Goal: Information Seeking & Learning: Learn about a topic

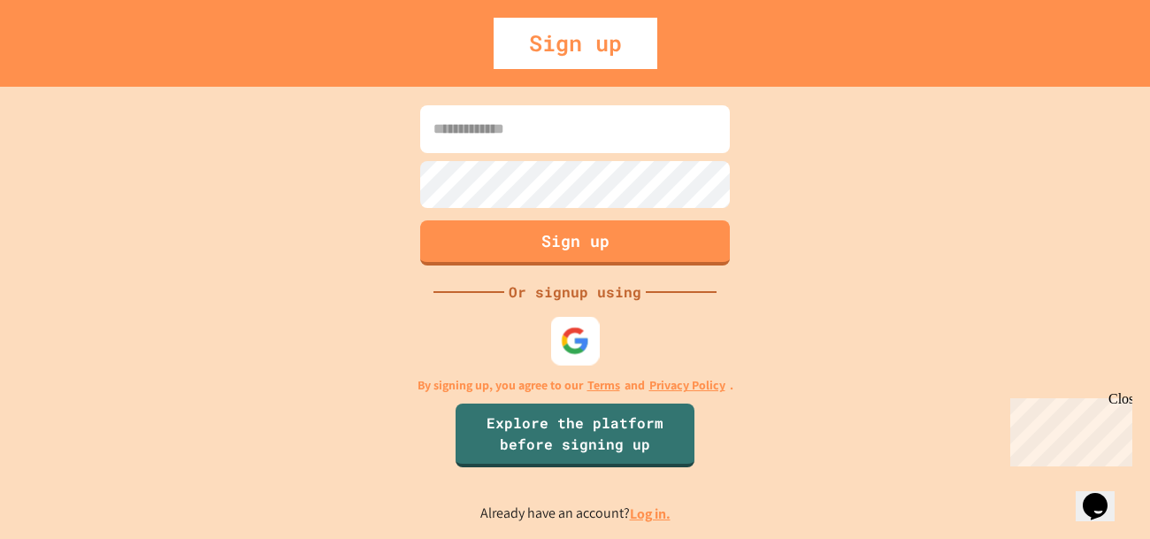
click at [582, 342] on img at bounding box center [575, 340] width 29 height 29
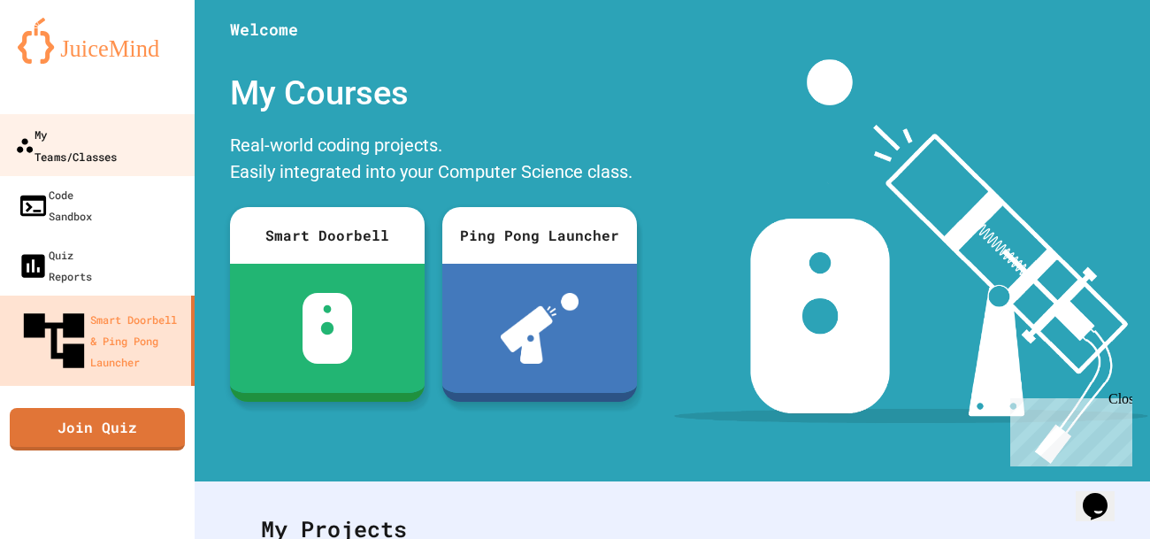
click at [97, 124] on div "My Teams/Classes" at bounding box center [66, 144] width 102 height 43
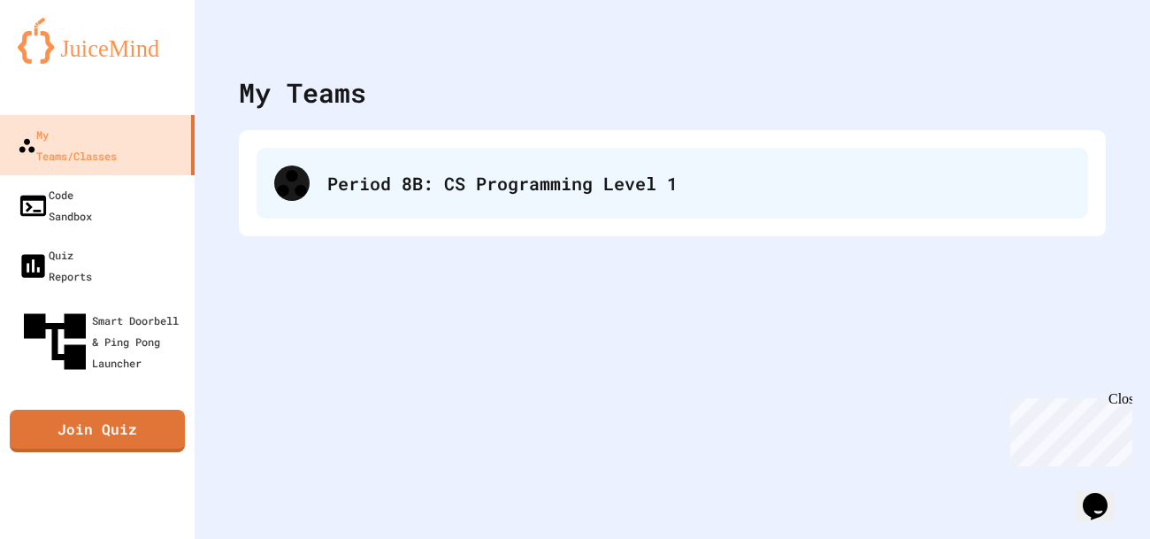
click at [592, 215] on div "Period 8B: CS Programming Level 1" at bounding box center [673, 183] width 832 height 71
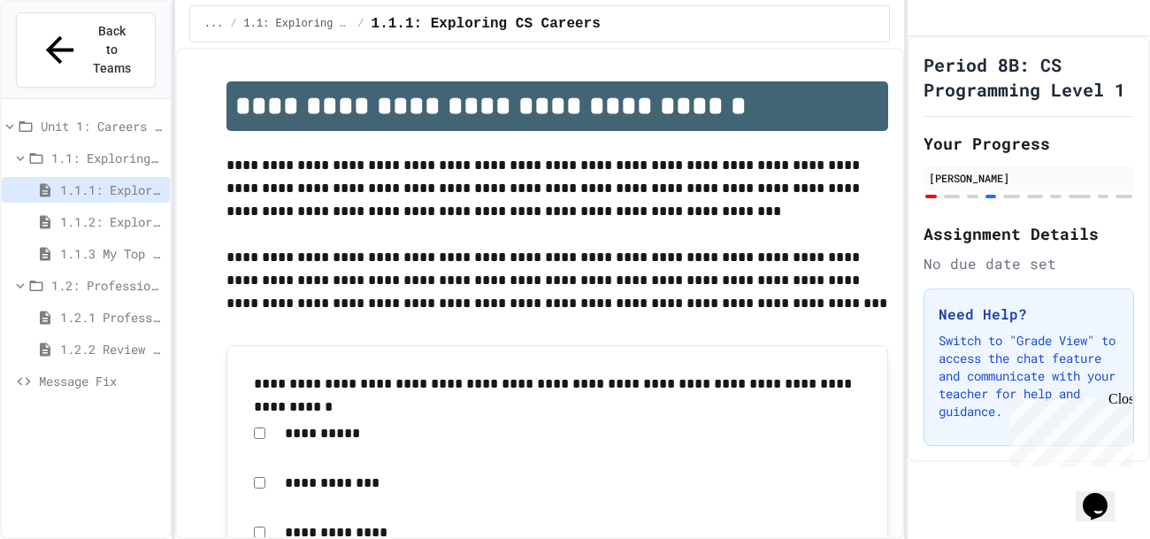
click at [20, 156] on icon at bounding box center [21, 158] width 8 height 5
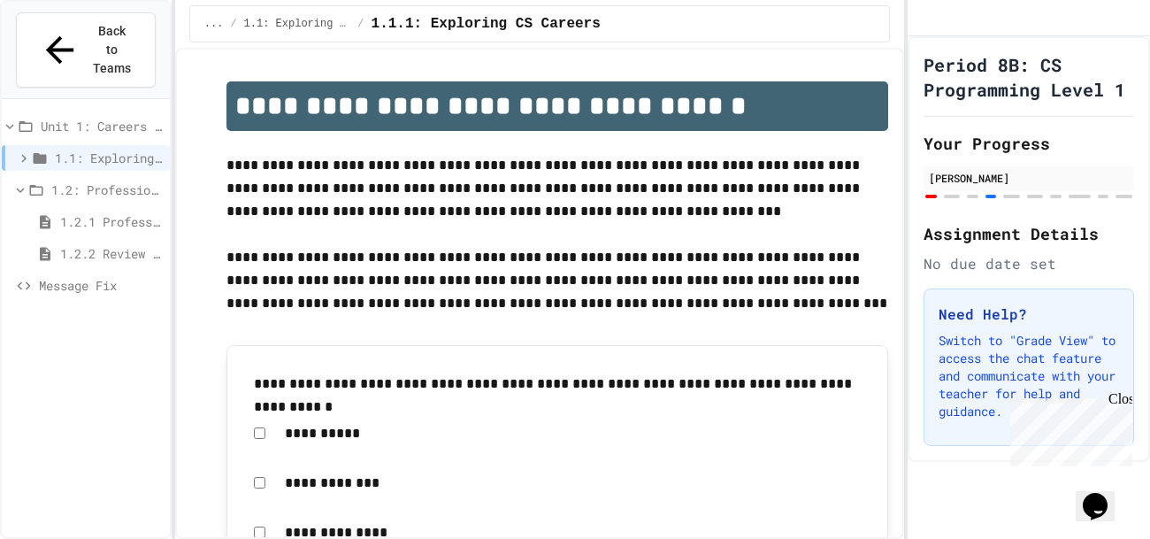
click at [20, 150] on icon at bounding box center [24, 158] width 16 height 16
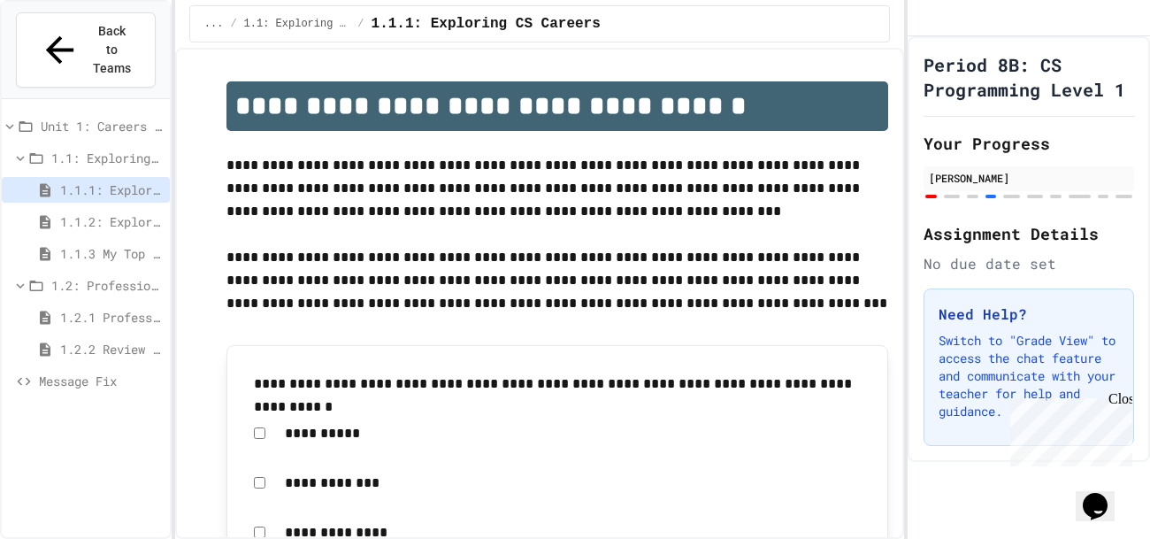
click at [83, 244] on span "1.1.3 My Top 3 CS Careers!" at bounding box center [111, 253] width 103 height 19
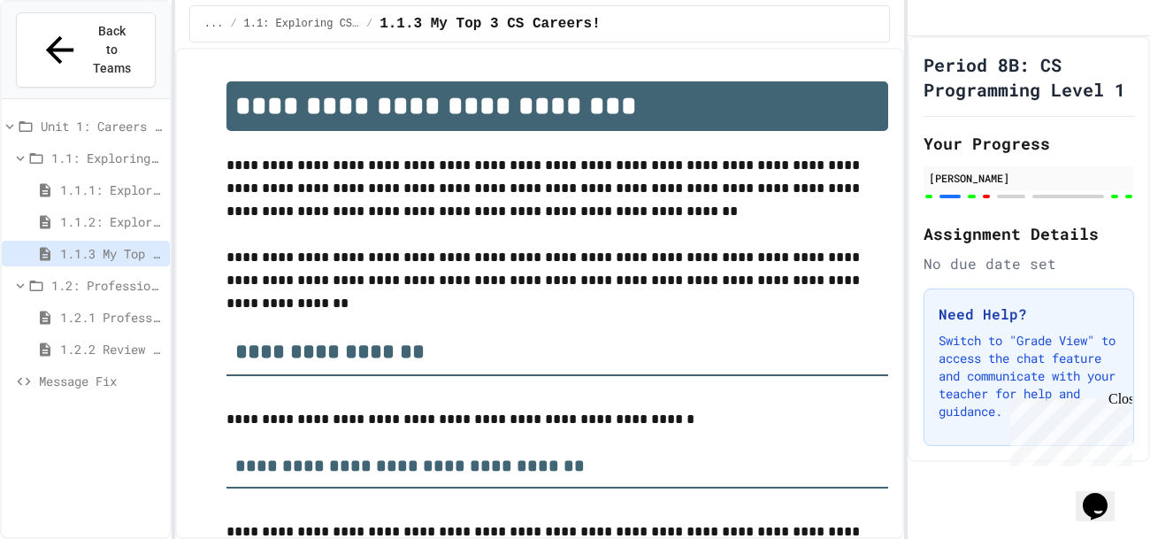
click at [81, 212] on span "1.1.2: Exploring CS Careers - Review" at bounding box center [111, 221] width 103 height 19
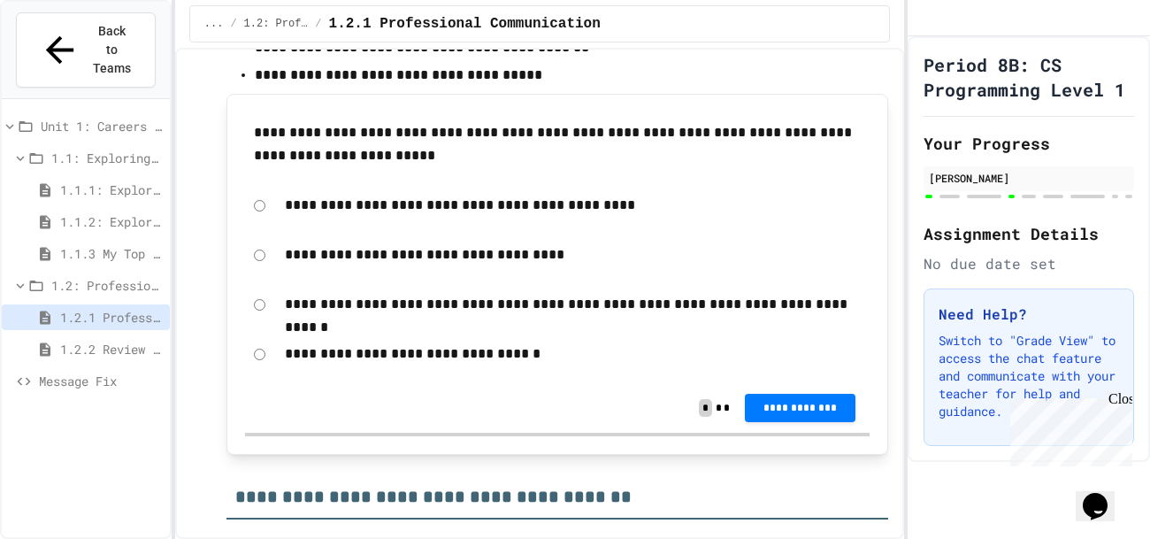
scroll to position [6768, 0]
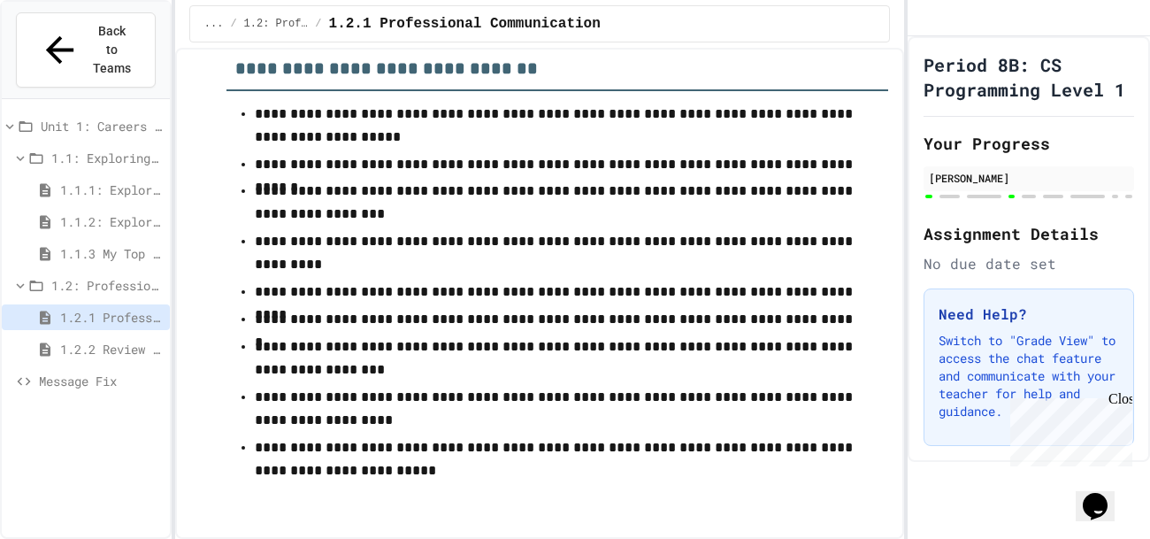
click at [116, 340] on span "1.2.2 Review - Professional Communication" at bounding box center [111, 349] width 103 height 19
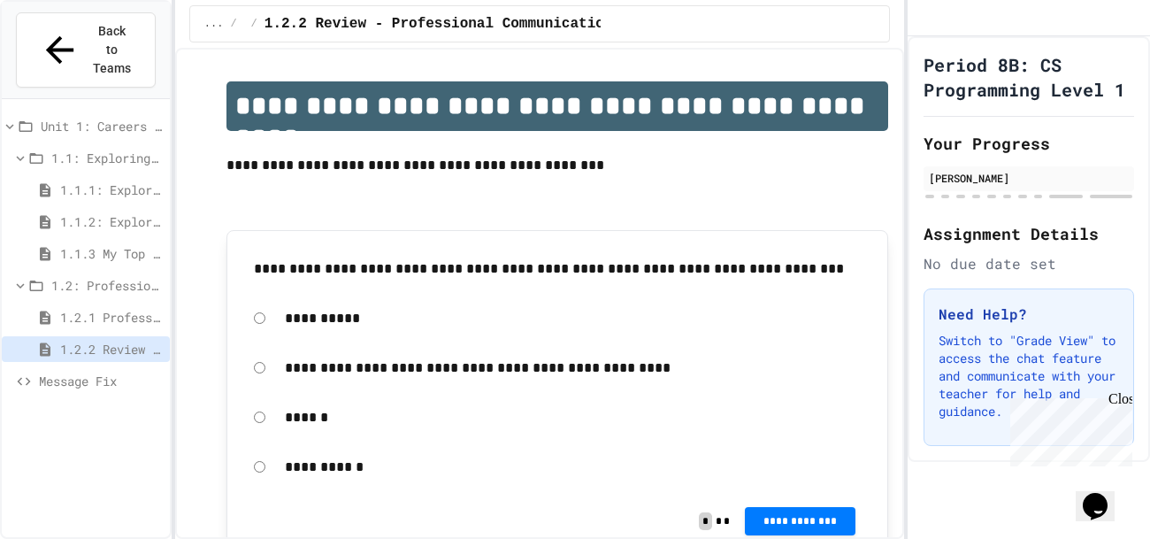
click at [85, 244] on span "1.1.3 My Top 3 CS Careers!" at bounding box center [111, 253] width 103 height 19
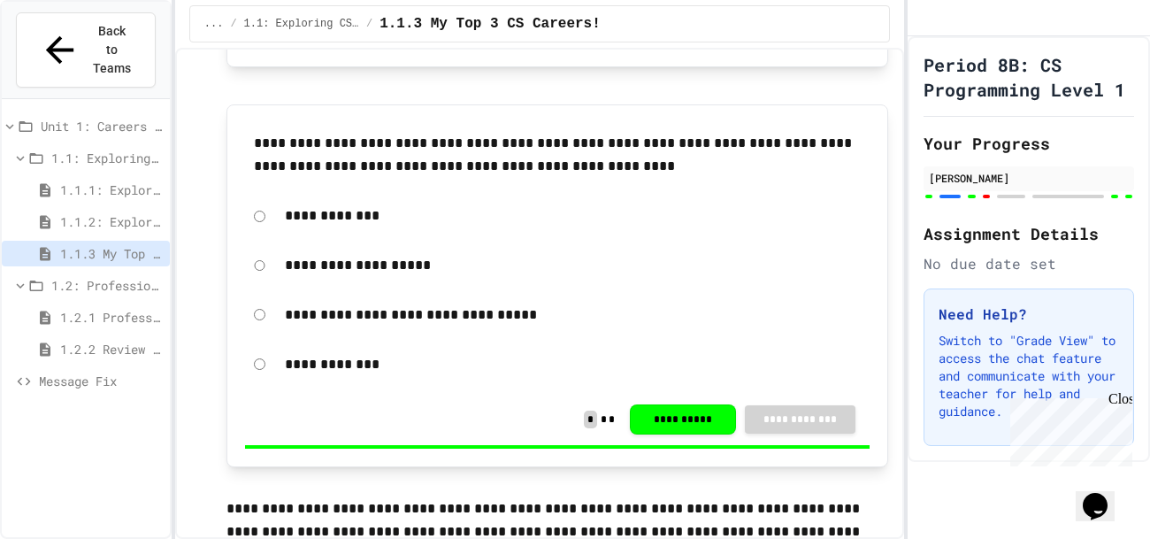
scroll to position [3372, 0]
